Goal: Browse casually

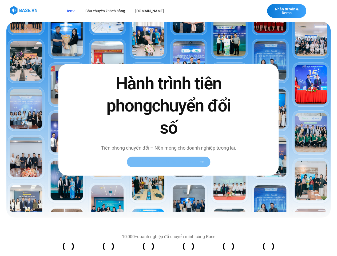
click at [169, 162] on span "Xem toàn bộ câu chuyện khách hàng" at bounding box center [165, 162] width 65 height 4
